Goal: Use online tool/utility: Utilize a website feature to perform a specific function

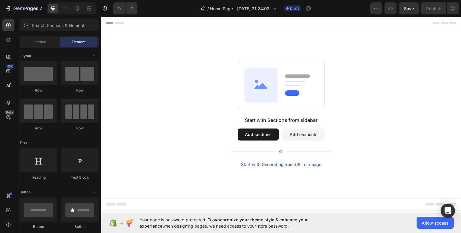
click at [268, 137] on button "Add sections" at bounding box center [257, 134] width 41 height 12
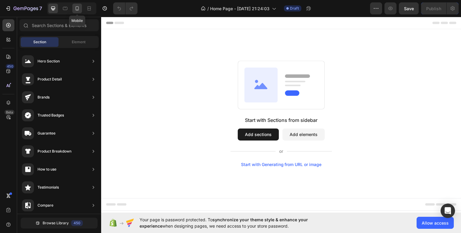
click at [78, 11] on icon at bounding box center [77, 8] width 6 height 6
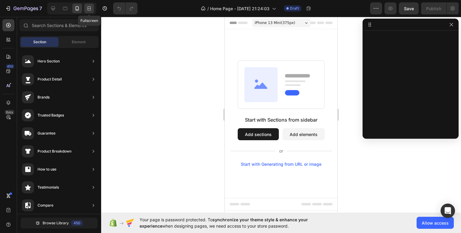
click at [88, 10] on icon at bounding box center [89, 8] width 6 height 6
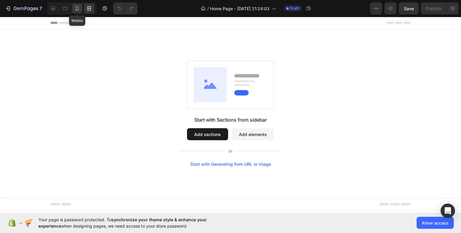
click at [76, 7] on icon at bounding box center [77, 8] width 3 height 4
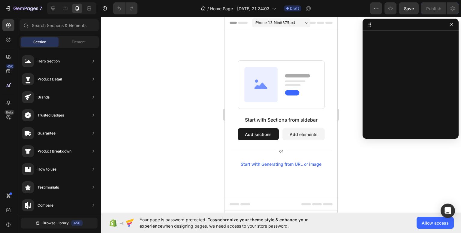
click at [285, 23] on span "iPhone 13 Mini ( 375 px)" at bounding box center [275, 23] width 40 height 6
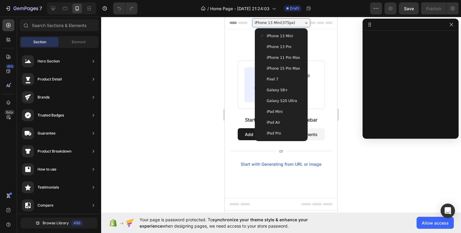
click at [284, 89] on div "Galaxy S8+" at bounding box center [280, 90] width 43 height 6
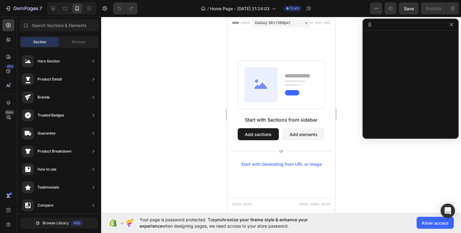
click at [280, 22] on span "Galaxy S8+ ( 360 px)" at bounding box center [271, 23] width 35 height 6
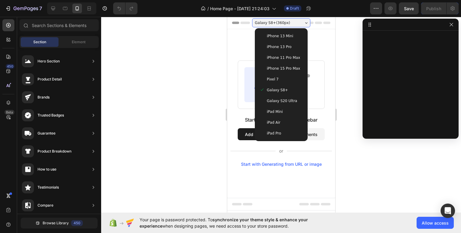
drag, startPoint x: 276, startPoint y: 77, endPoint x: 280, endPoint y: 73, distance: 5.5
click at [276, 76] on span "Pixel 7" at bounding box center [272, 79] width 12 height 6
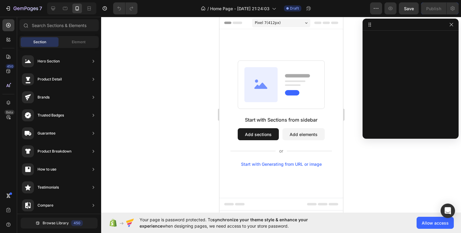
click at [282, 25] on div "Pixel 7 ( 412 px)" at bounding box center [281, 22] width 58 height 9
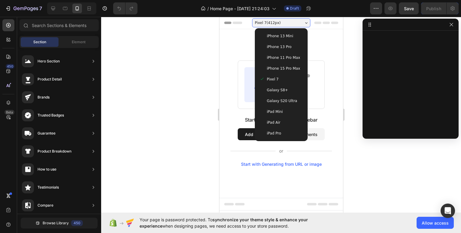
click at [285, 44] on span "iPhone 13 Pro" at bounding box center [278, 47] width 25 height 6
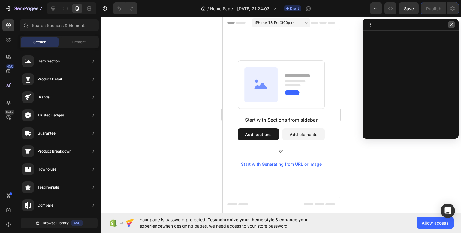
click at [451, 25] on icon "button" at bounding box center [451, 24] width 5 height 5
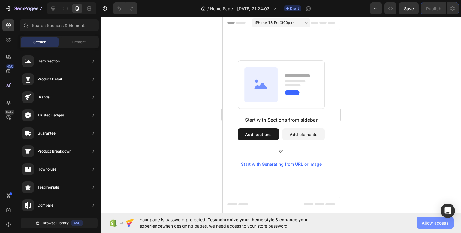
click at [440, 225] on span "Allow access" at bounding box center [434, 222] width 27 height 6
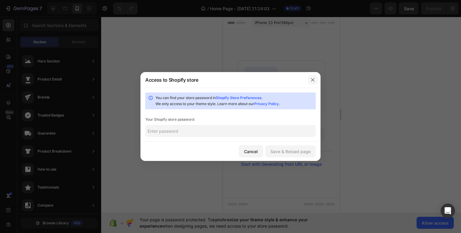
click at [313, 78] on icon "button" at bounding box center [312, 79] width 5 height 5
